Goal: Ask a question

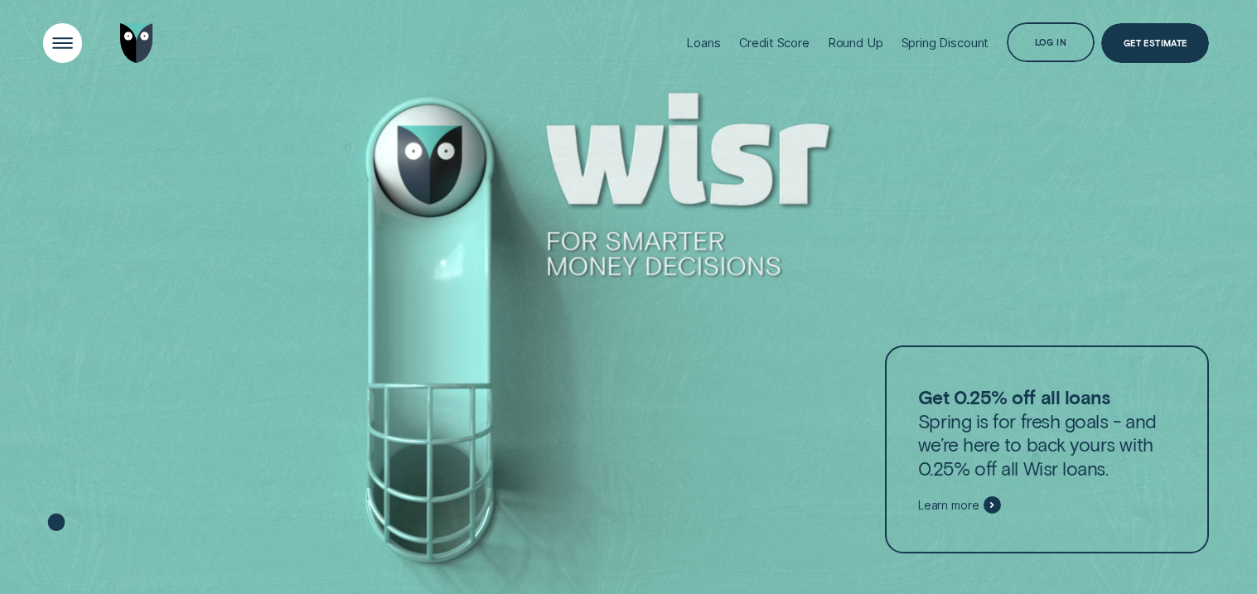
scroll to position [26, 0]
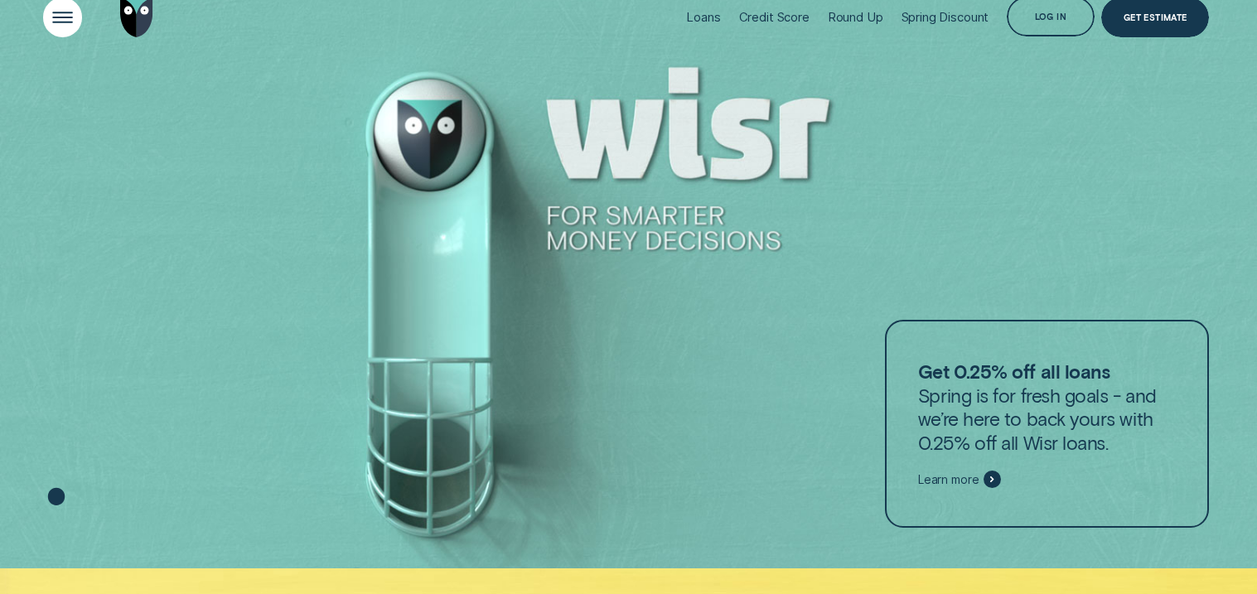
click at [58, 18] on div "Open Menu" at bounding box center [63, 18] width 56 height 56
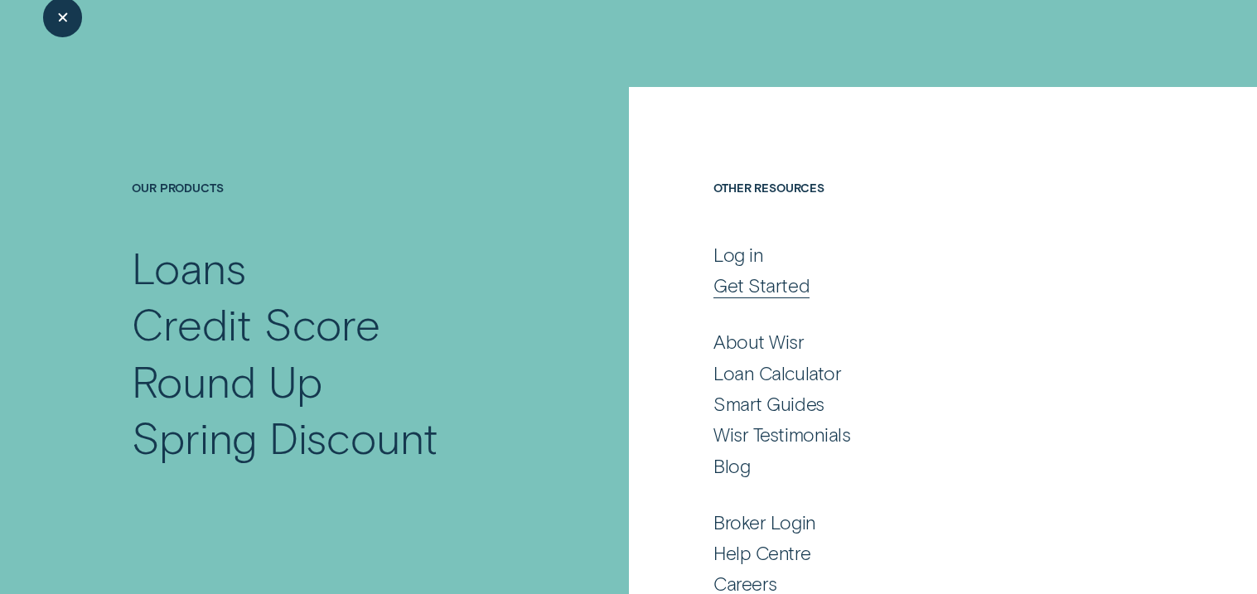
click at [740, 279] on div "Get Started" at bounding box center [762, 285] width 96 height 24
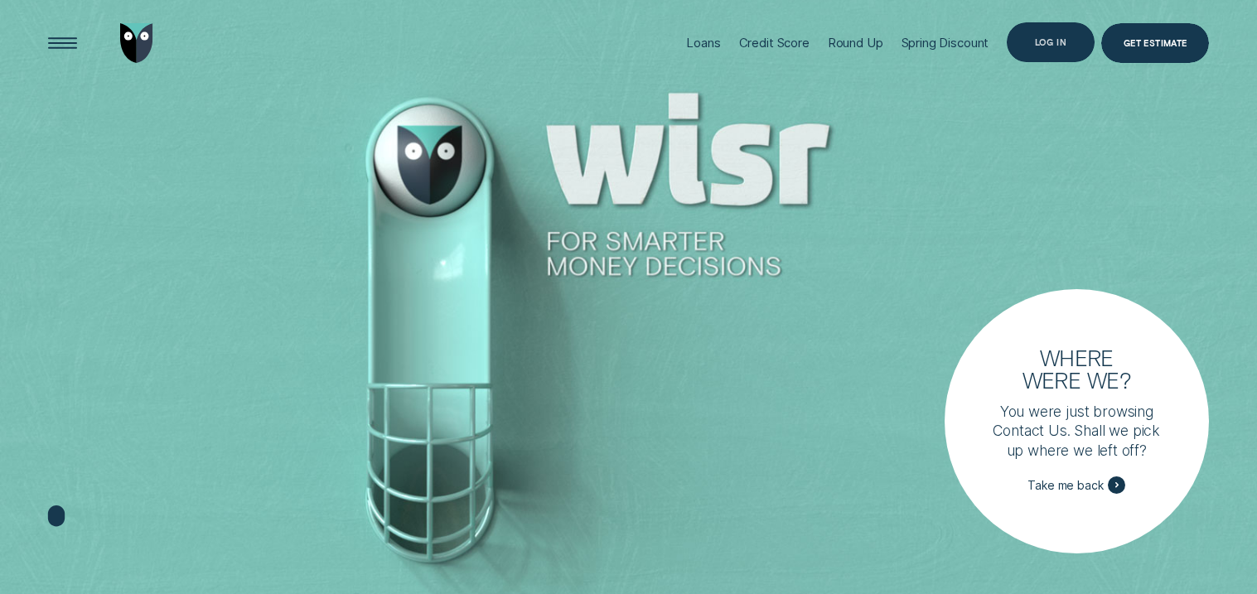
click at [1068, 43] on div "Log in" at bounding box center [1050, 41] width 87 height 39
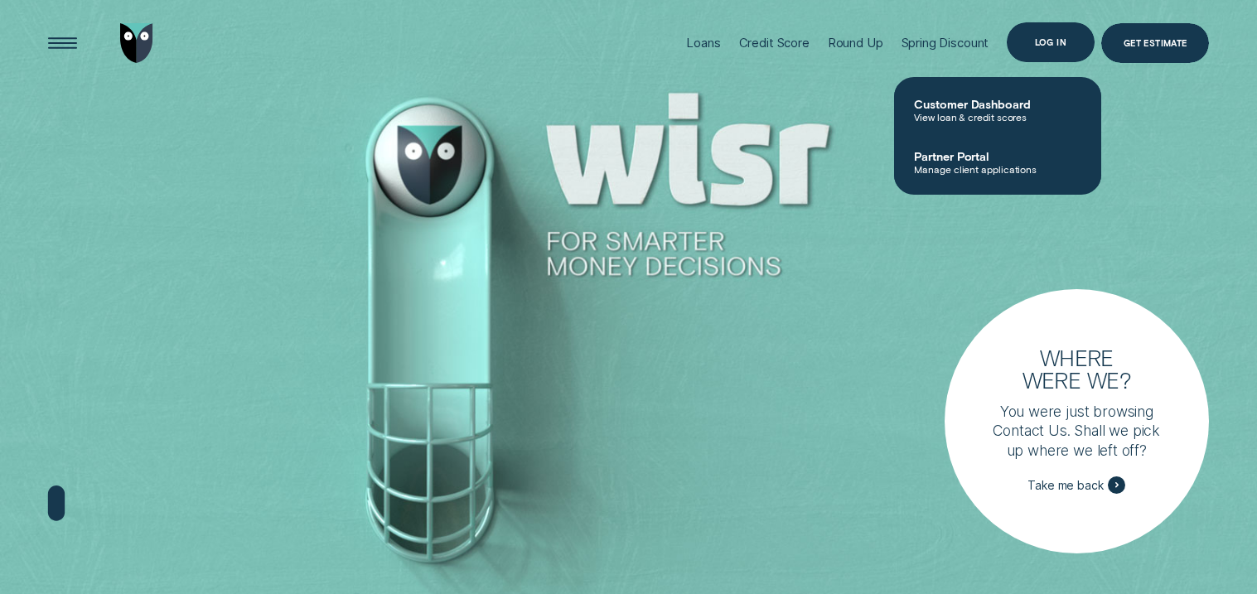
click at [1043, 43] on div "Log in" at bounding box center [1051, 42] width 32 height 7
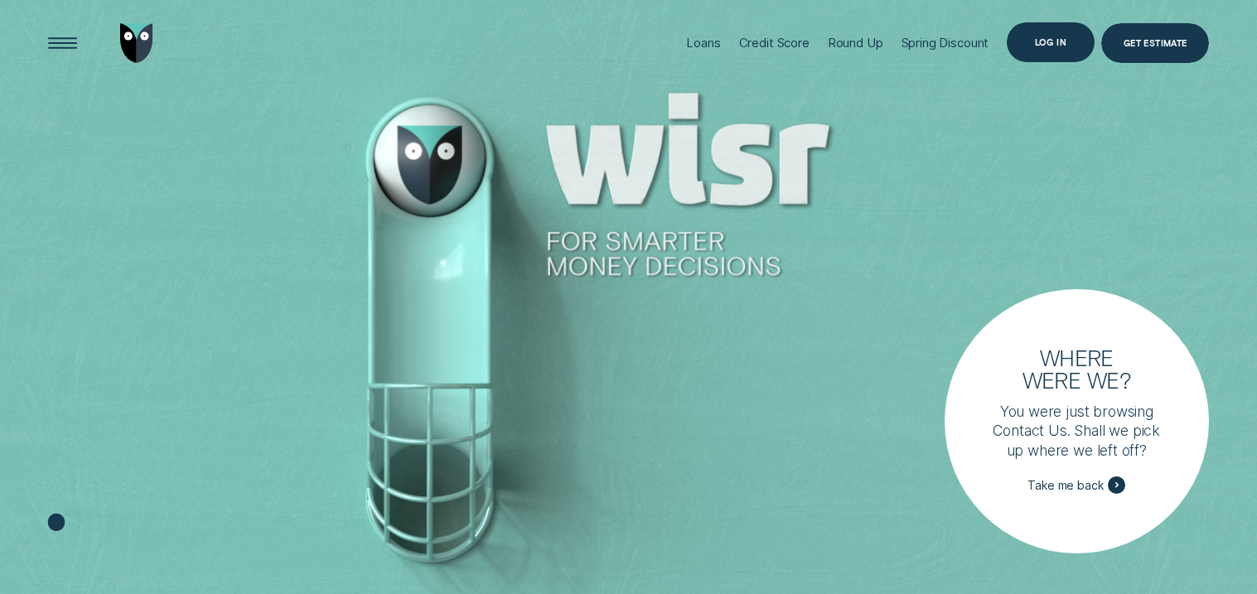
click at [1027, 37] on div "Log in" at bounding box center [1050, 41] width 87 height 39
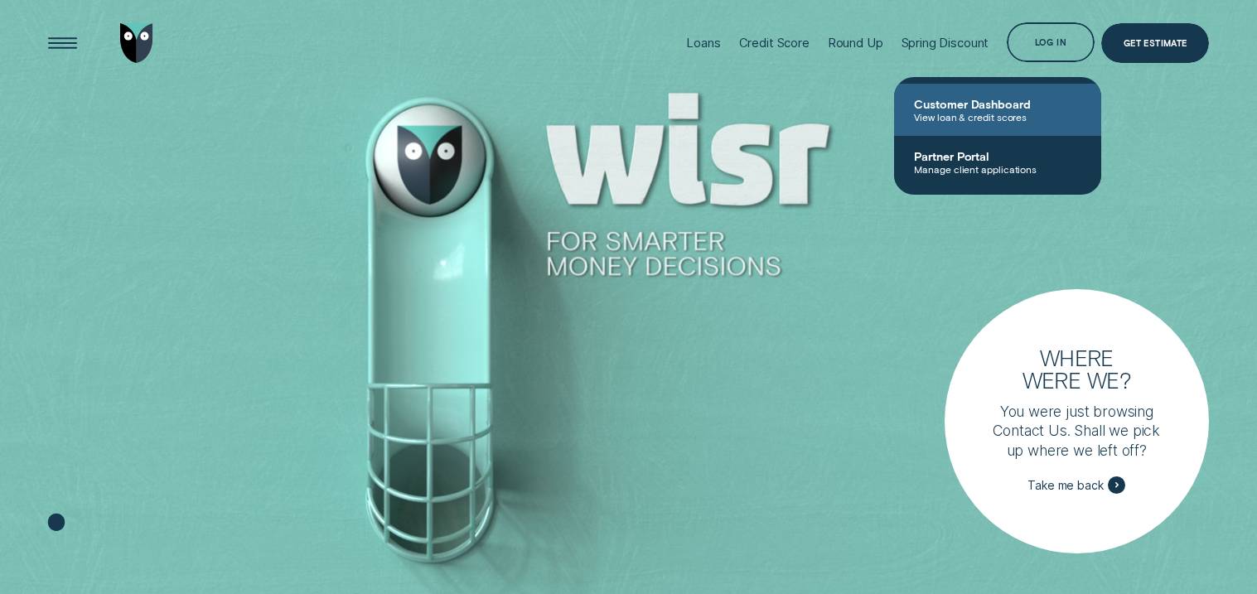
click at [947, 106] on span "Customer Dashboard" at bounding box center [997, 104] width 167 height 14
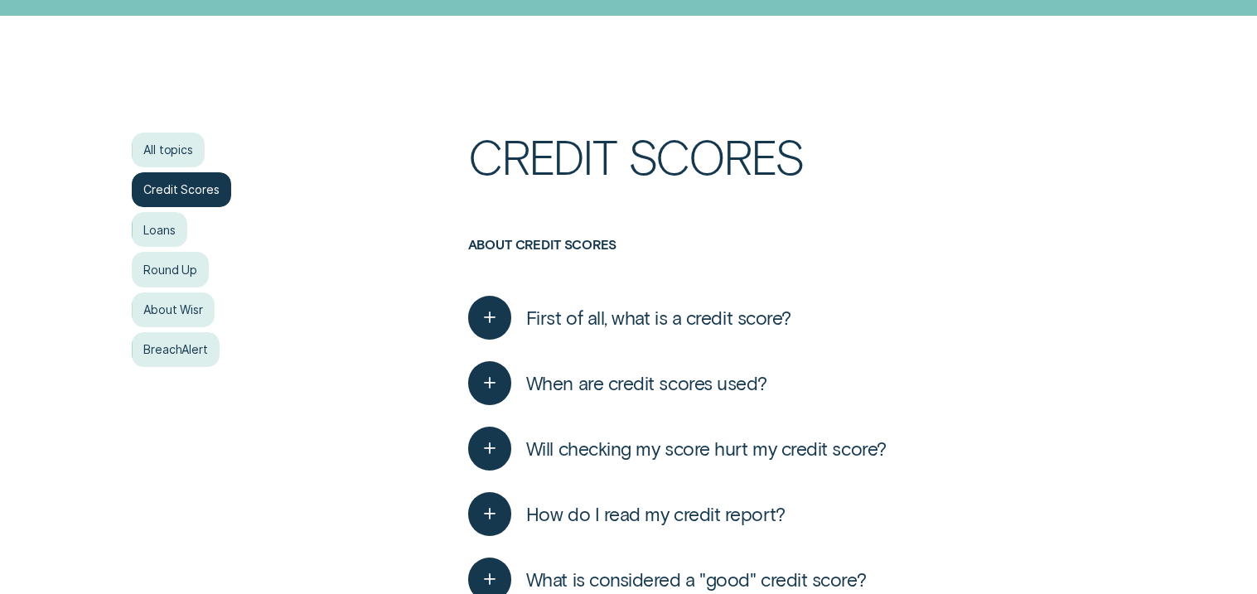
scroll to position [361, 0]
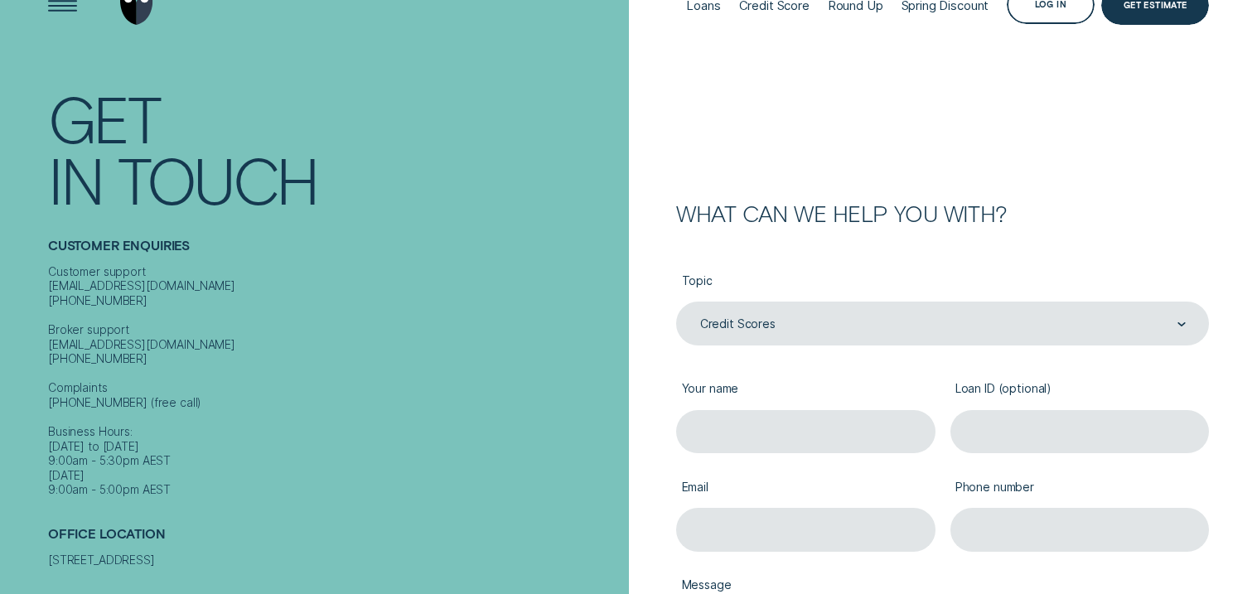
scroll to position [106, 0]
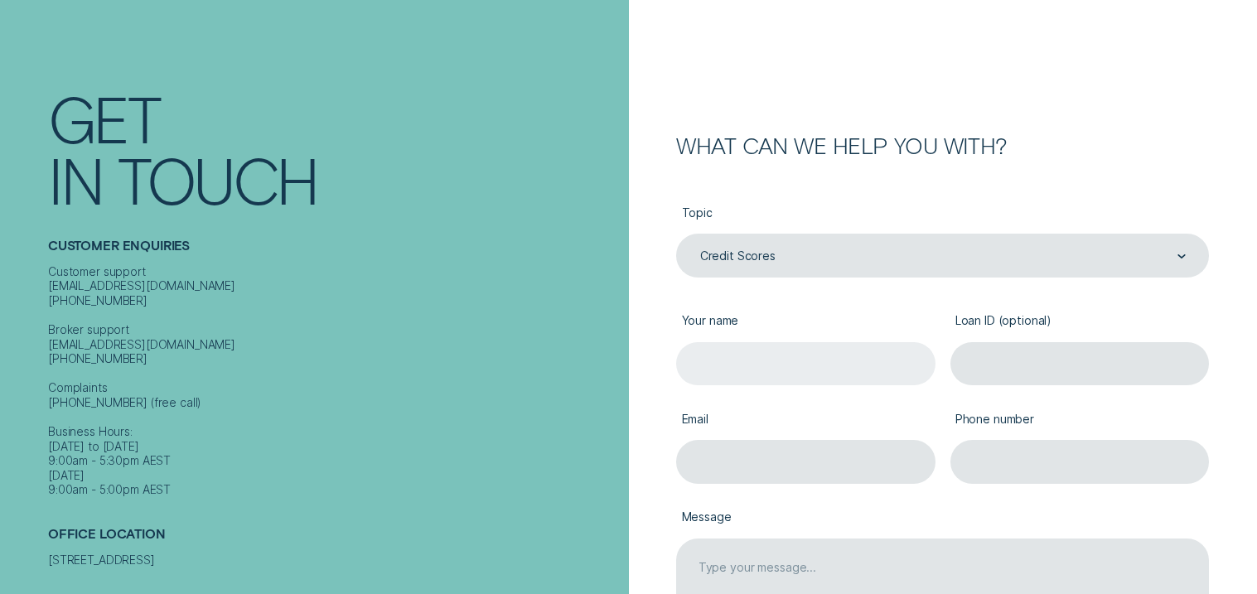
click at [741, 349] on input "Your name" at bounding box center [805, 364] width 259 height 44
type input "e"
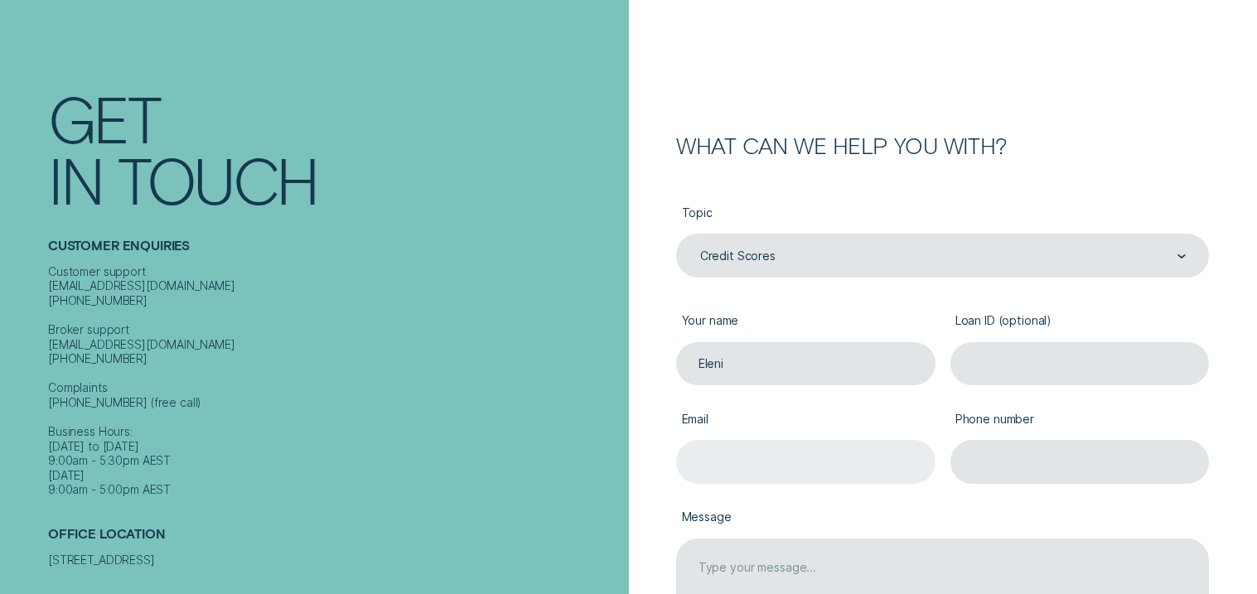
type input "Eleni"
click at [774, 476] on input "Email" at bounding box center [805, 462] width 259 height 44
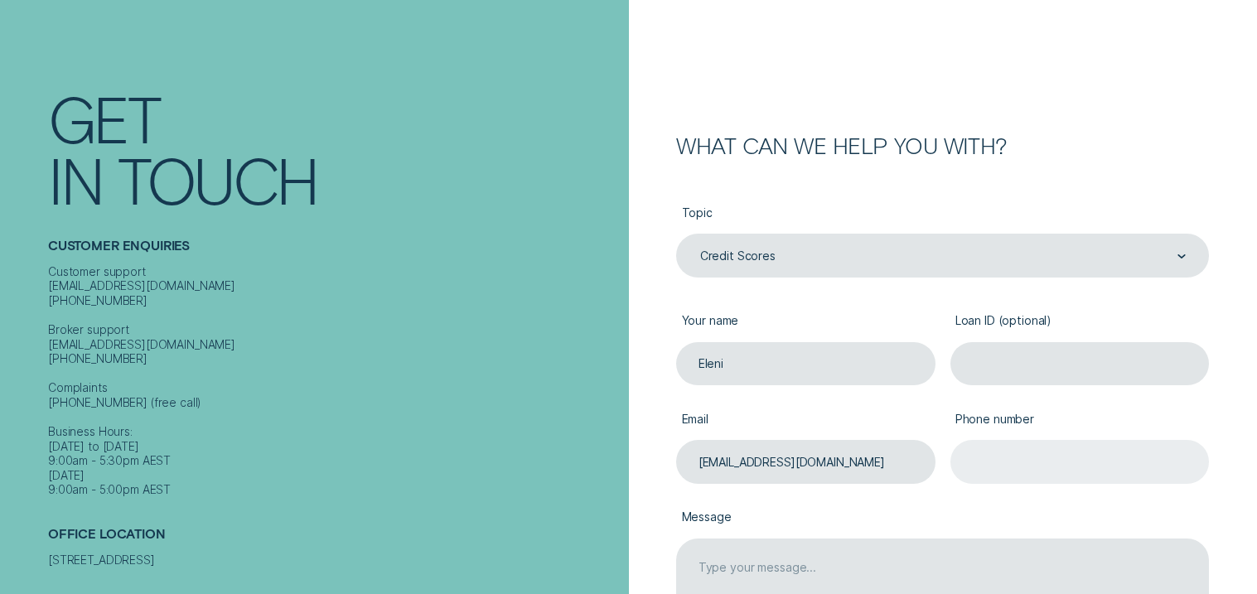
type input "[EMAIL_ADDRESS][DOMAIN_NAME]"
click at [981, 463] on input "Phone number" at bounding box center [1080, 462] width 259 height 44
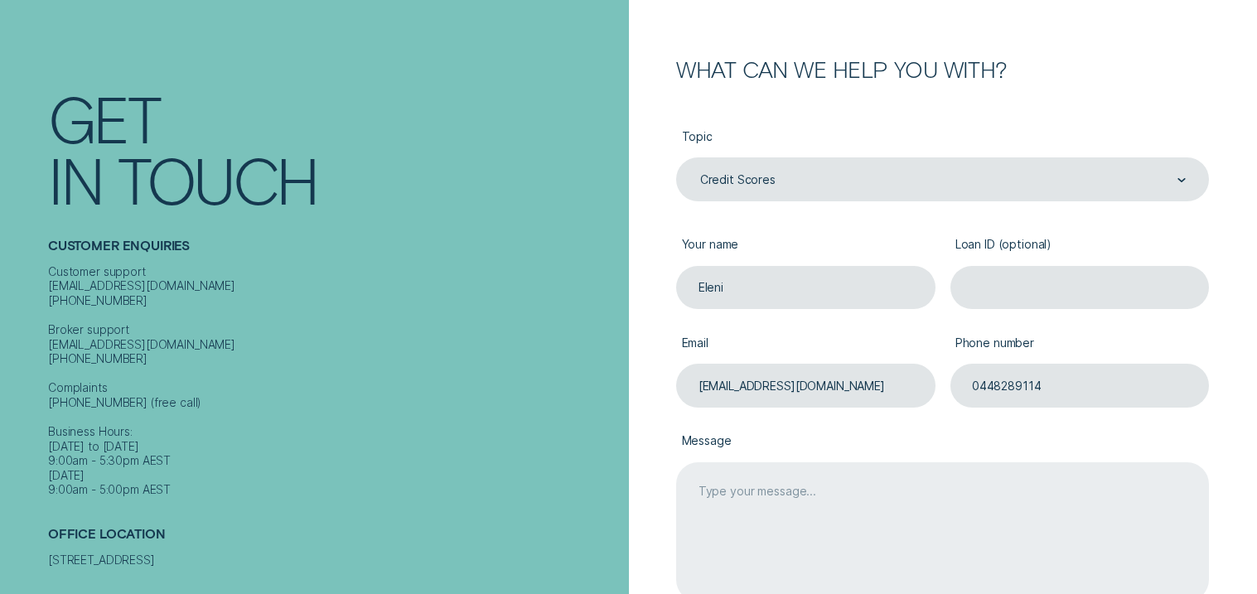
scroll to position [211, 0]
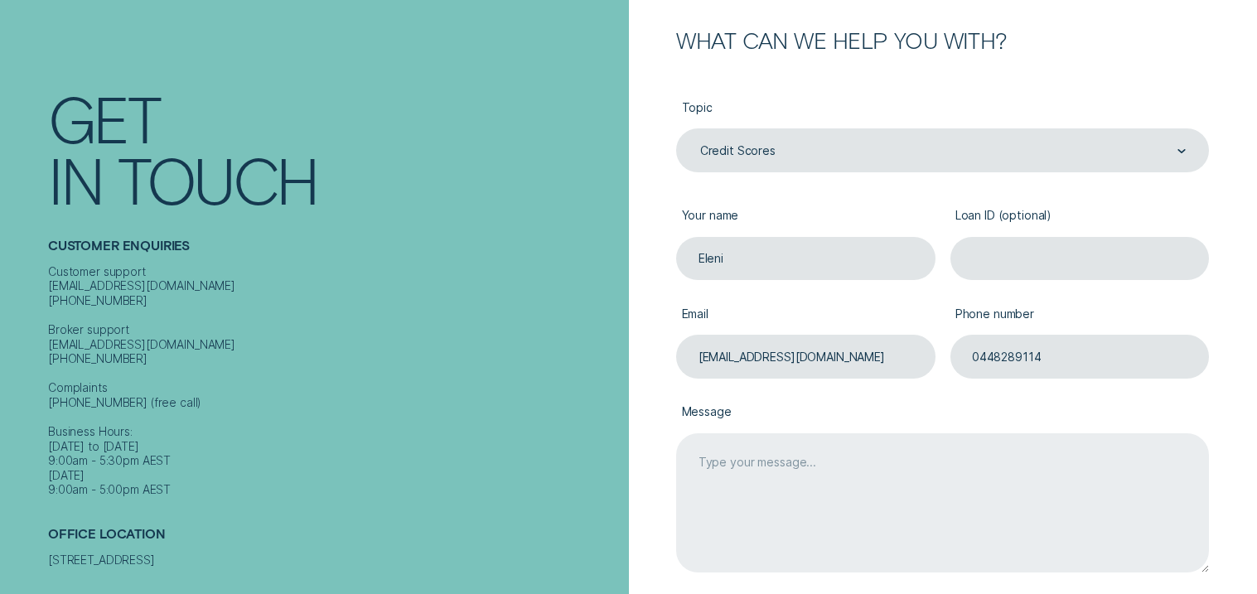
type input "0448289114"
click at [837, 490] on textarea "Message" at bounding box center [942, 503] width 533 height 140
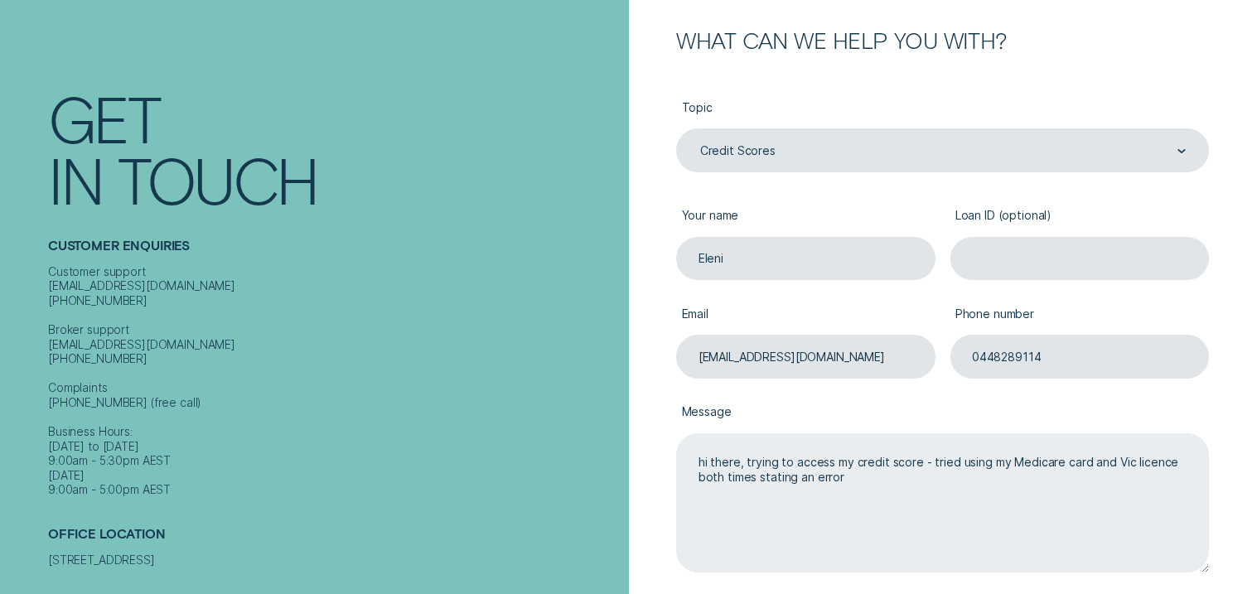
click at [1132, 463] on textarea "hi there, trying to access my credit score - tried using my Medicare card and V…" at bounding box center [942, 503] width 533 height 140
click at [916, 489] on textarea "hi there, trying to access my credit score - tried using my Medicare card and V…" at bounding box center [942, 503] width 533 height 140
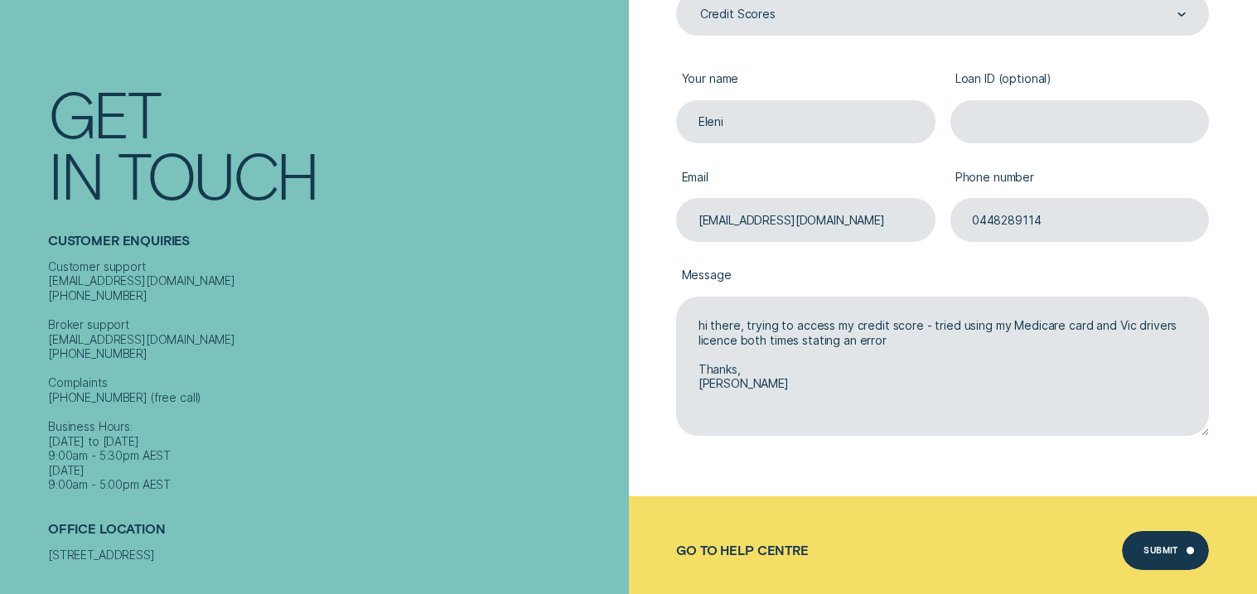
scroll to position [390, 0]
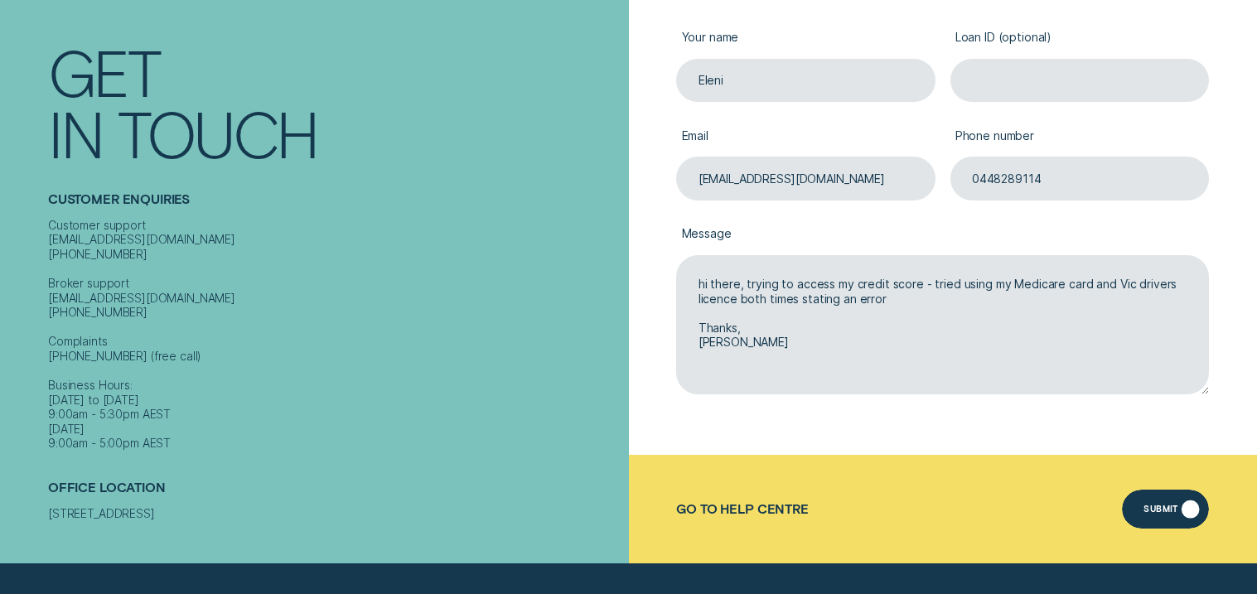
type textarea "hi there, trying to access my credit score - tried using my Medicare card and V…"
click at [1176, 515] on div "Submit" at bounding box center [1161, 510] width 35 height 7
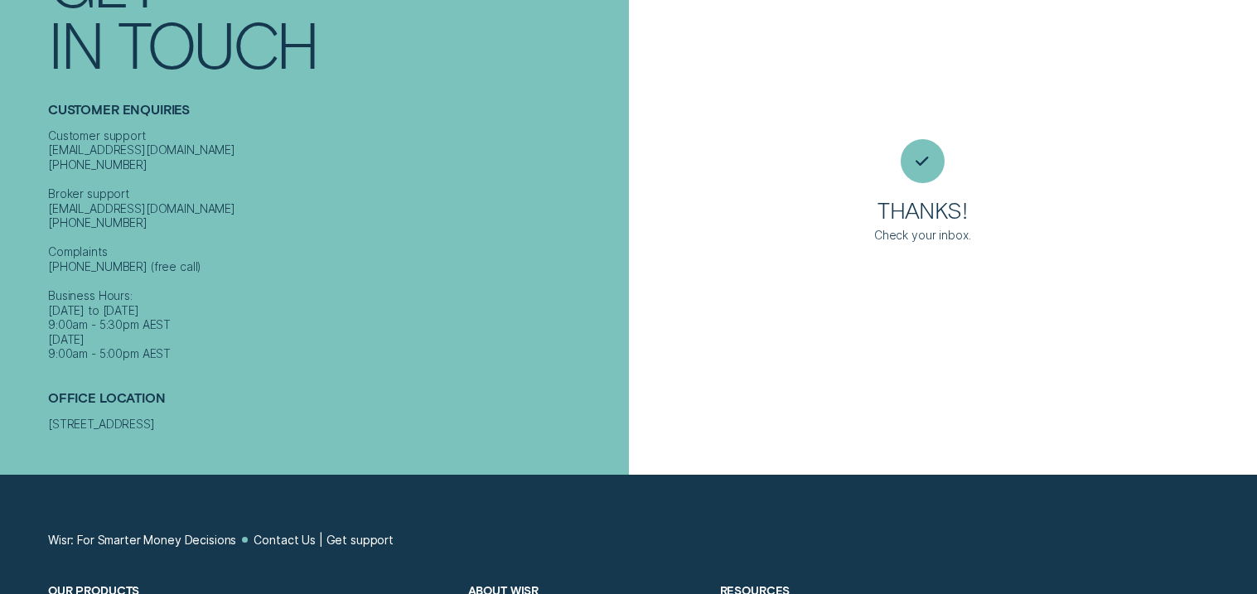
scroll to position [15, 0]
